Goal: Find specific page/section: Find specific page/section

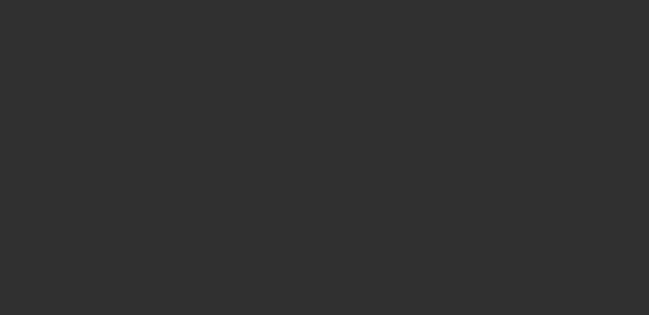
select select "10"
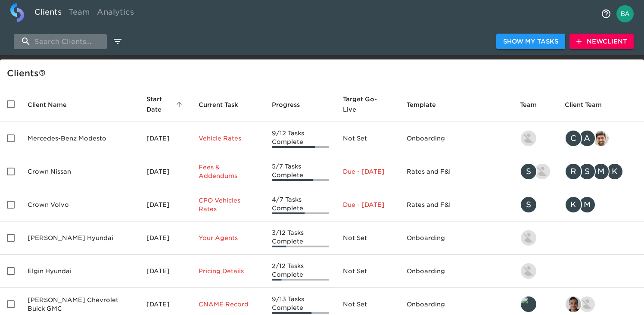
click at [47, 47] on input "search" at bounding box center [60, 41] width 93 height 15
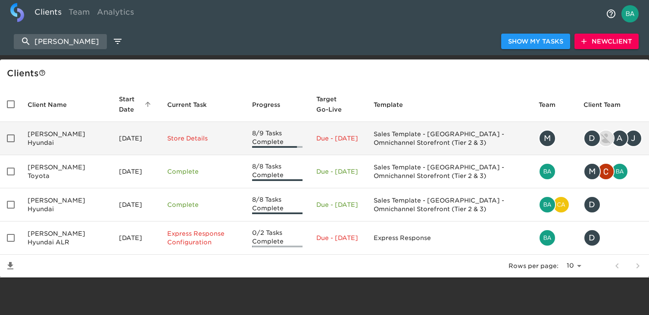
type input "[PERSON_NAME]"
click at [59, 143] on td "[PERSON_NAME] Hyundai" at bounding box center [66, 138] width 91 height 33
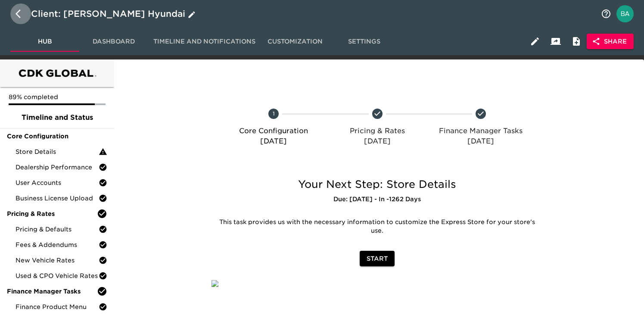
click at [19, 12] on icon "button" at bounding box center [21, 14] width 10 height 10
select select "10"
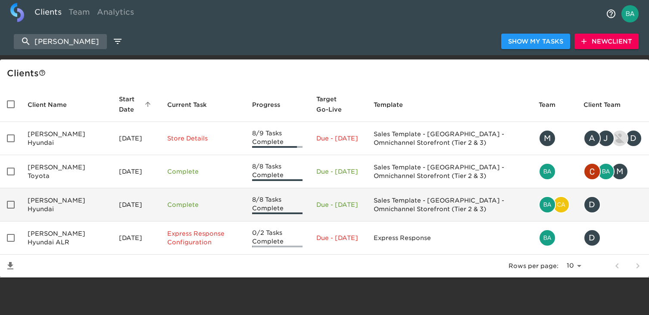
click at [56, 205] on td "[PERSON_NAME] Hyundai" at bounding box center [66, 204] width 91 height 33
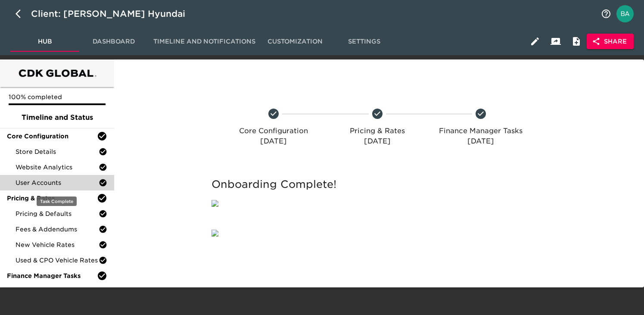
click at [47, 179] on span "User Accounts" at bounding box center [57, 182] width 83 height 9
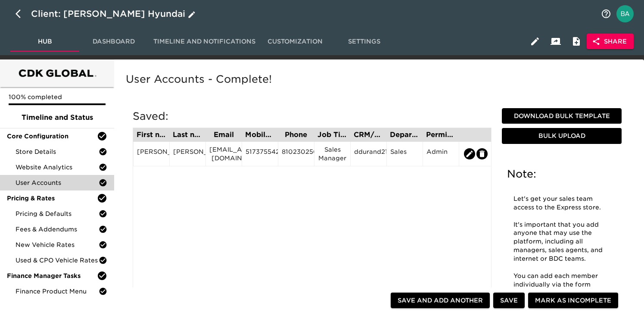
click at [21, 10] on icon "button" at bounding box center [21, 14] width 10 height 10
select select "10"
